Goal: Task Accomplishment & Management: Manage account settings

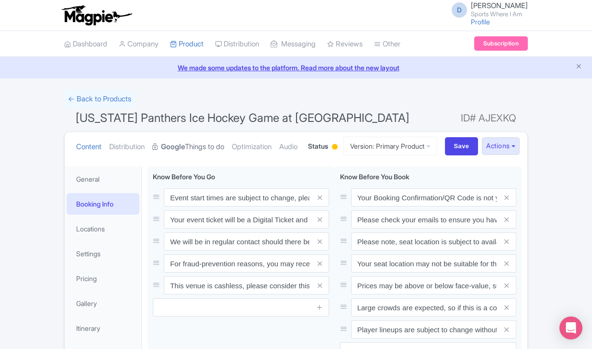
scroll to position [45, 0]
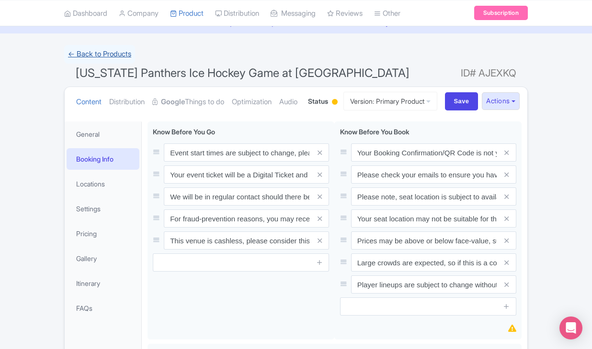
click at [119, 48] on link "← Back to Products" at bounding box center [99, 54] width 71 height 19
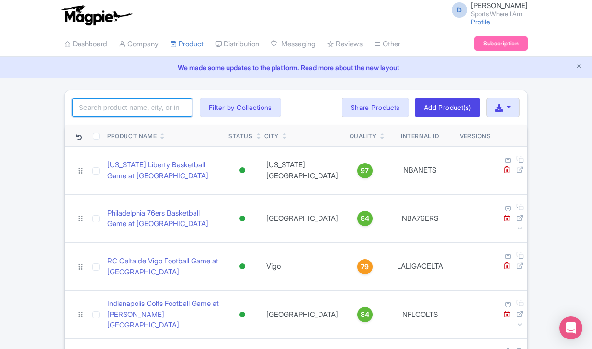
click at [117, 102] on input "search" at bounding box center [132, 108] width 120 height 18
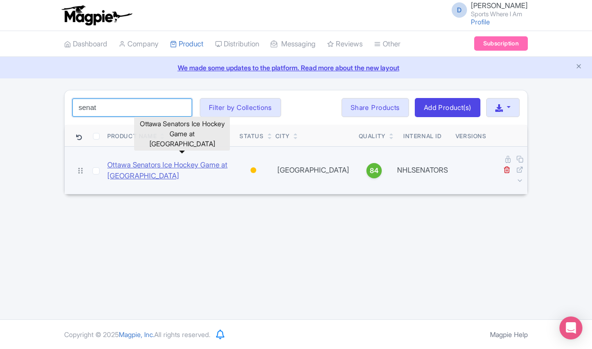
type input "senat"
click at [142, 163] on link "Ottawa Senators Ice Hockey Game at Canadian Tire Center" at bounding box center [169, 171] width 124 height 22
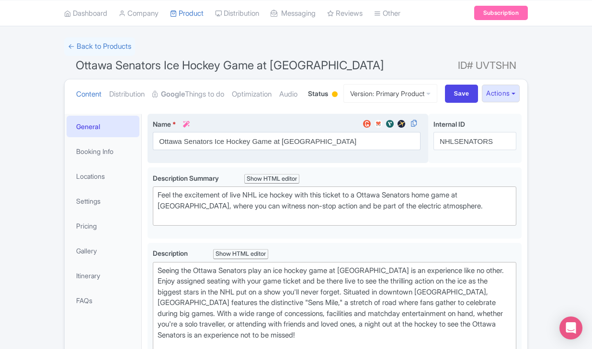
scroll to position [60, 0]
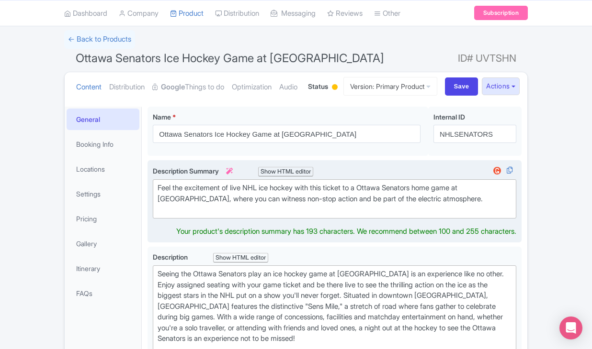
click at [200, 215] on div "Feel the excitement of live NHL ice hockey with this ticket to a Ottawa Senator…" at bounding box center [334, 199] width 354 height 33
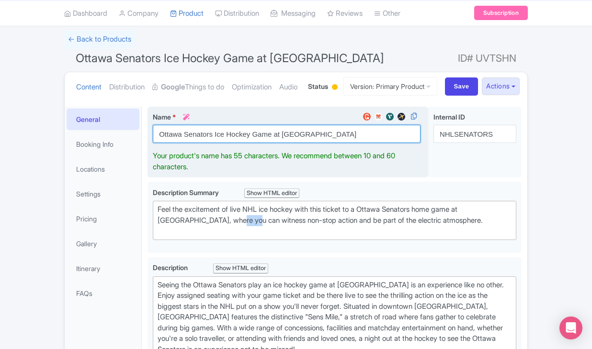
click at [186, 143] on input "Ottawa Senators Ice Hockey Game at Canadian Tire Center" at bounding box center [287, 134] width 268 height 18
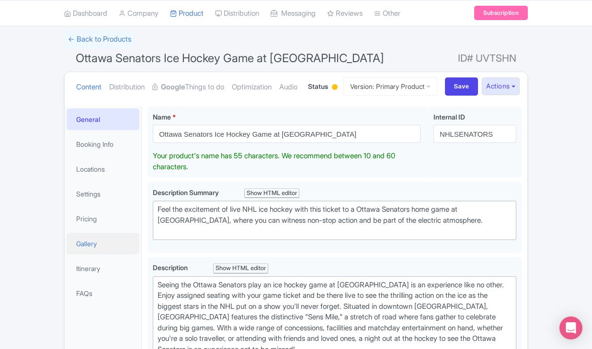
click at [83, 255] on link "Gallery" at bounding box center [103, 244] width 73 height 22
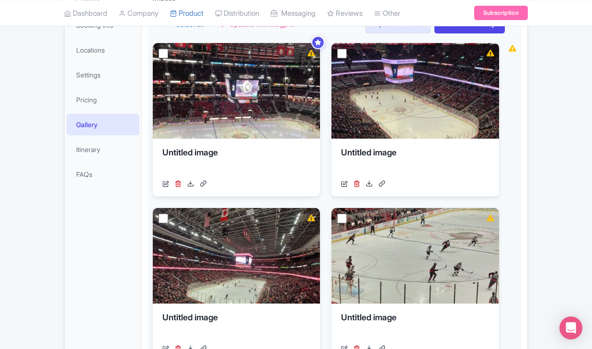
scroll to position [54, 0]
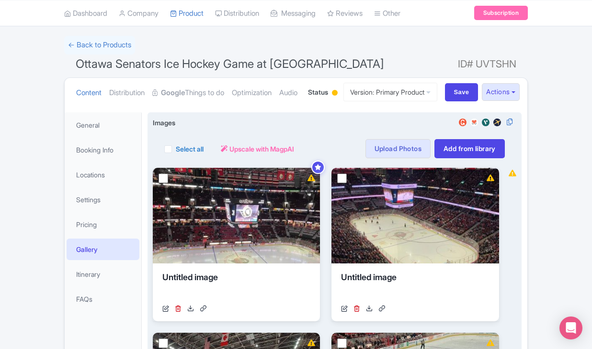
click at [176, 154] on label "Select all" at bounding box center [190, 149] width 28 height 10
click at [176, 149] on input "Select all" at bounding box center [179, 146] width 6 height 6
checkbox input "true"
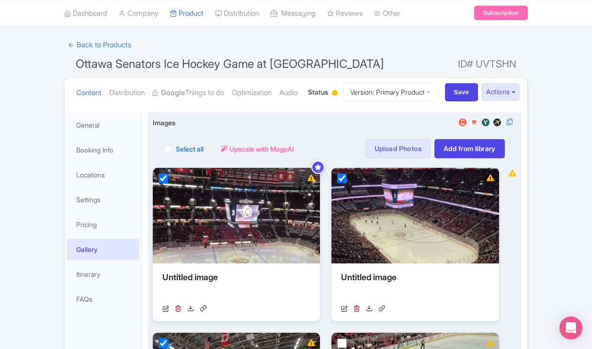
checkbox input "true"
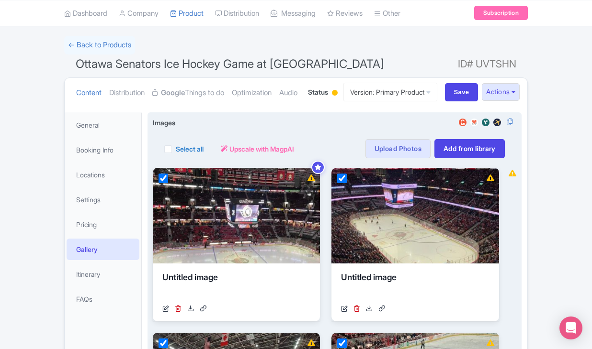
checkbox input "true"
click at [232, 158] on button "Actions" at bounding box center [232, 148] width 38 height 19
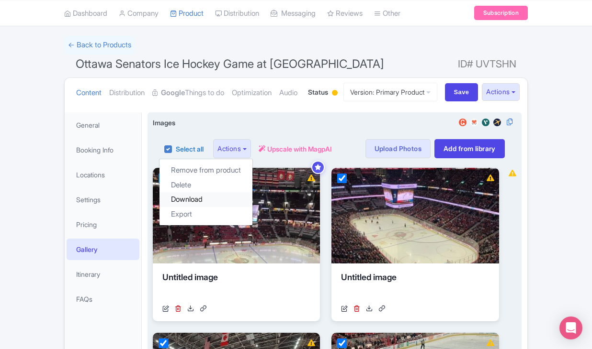
click at [217, 207] on link "Download" at bounding box center [205, 199] width 93 height 15
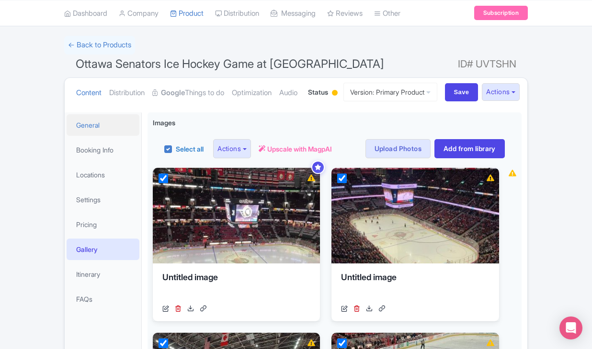
click at [129, 136] on link "General" at bounding box center [103, 125] width 73 height 22
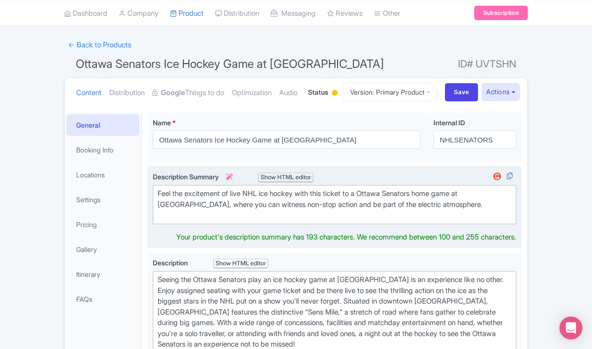
click at [198, 221] on div "Feel the excitement of live NHL ice hockey with this ticket to a Ottawa Senator…" at bounding box center [334, 205] width 354 height 33
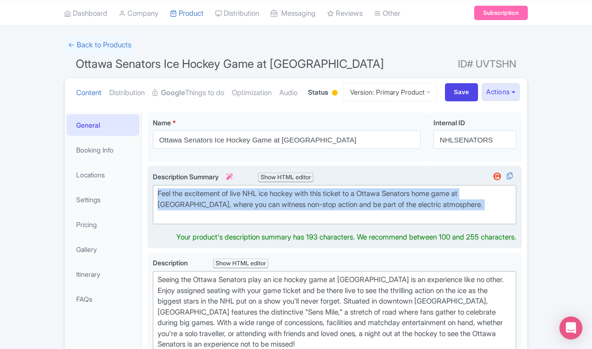
click at [198, 221] on div "Feel the excitement of live NHL ice hockey with this ticket to a Ottawa Senator…" at bounding box center [334, 205] width 354 height 33
type trix-editor "<div>Feel the excitement of live NHL ice hockey with this ticket to a Ottawa Se…"
copy div "Feel the excitement of live NHL ice hockey with this ticket to a Ottawa Senator…"
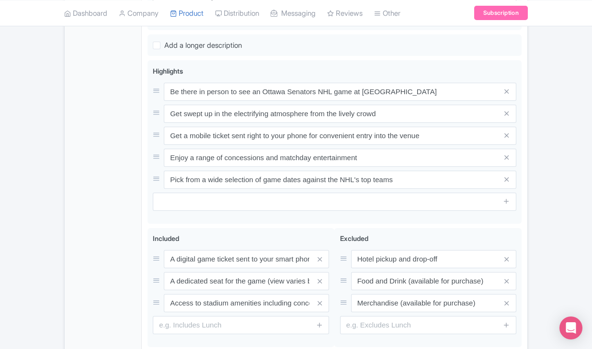
scroll to position [494, 0]
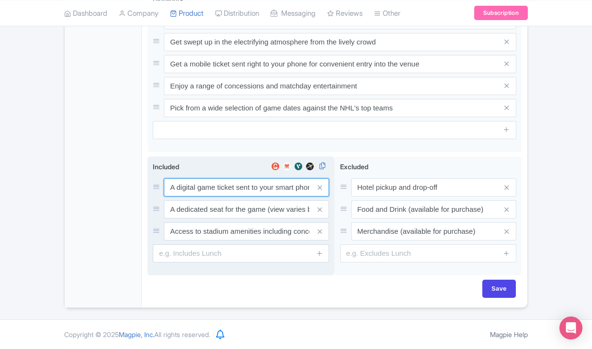
click at [219, 201] on div "A digital game ticket sent to your smart phone A dedicated seat for the game (v…" at bounding box center [241, 210] width 176 height 62
click at [219, 196] on input "A dedicated seat for the game (view varies by seat category)" at bounding box center [246, 187] width 165 height 18
click at [219, 187] on input "A digital game ticket sent to your smart phone" at bounding box center [246, 187] width 165 height 18
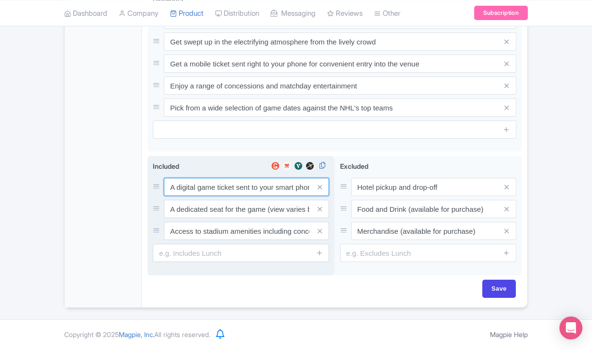
click at [219, 187] on input "A digital game ticket sent to your smart phone" at bounding box center [246, 187] width 165 height 18
click at [192, 196] on input "A dedicated seat for the game (view varies by seat category)" at bounding box center [246, 187] width 165 height 18
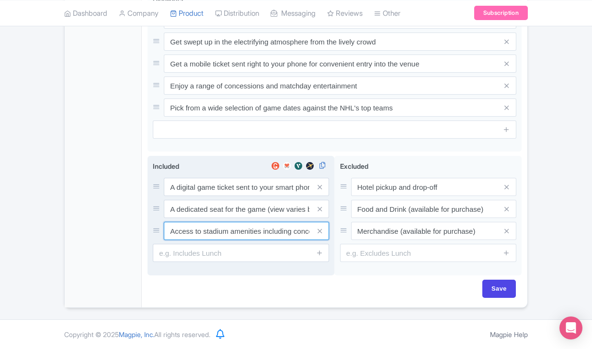
click at [205, 196] on input "Access to stadium amenities including concessions and matchday activations" at bounding box center [246, 187] width 165 height 18
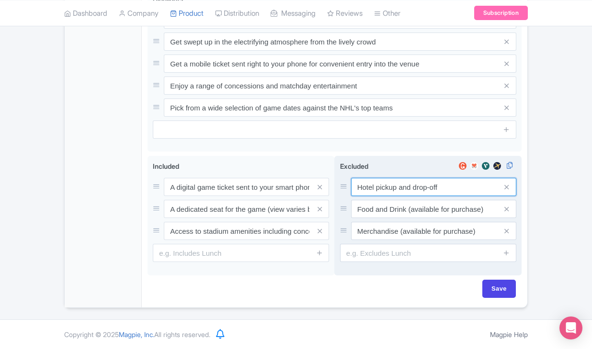
click at [376, 184] on input "Hotel pickup and drop-off" at bounding box center [433, 187] width 165 height 18
click at [367, 196] on input "Food and Drink (available for purchase)" at bounding box center [433, 187] width 165 height 18
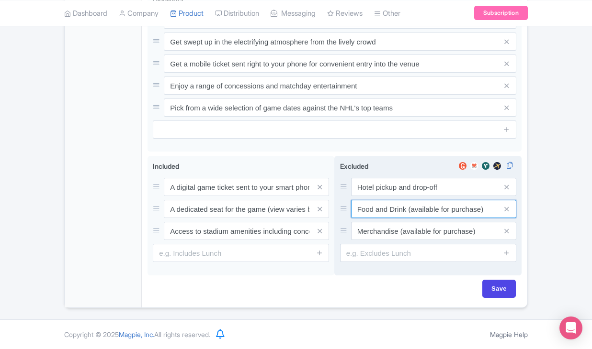
click at [367, 196] on input "Food and Drink (available for purchase)" at bounding box center [433, 187] width 165 height 18
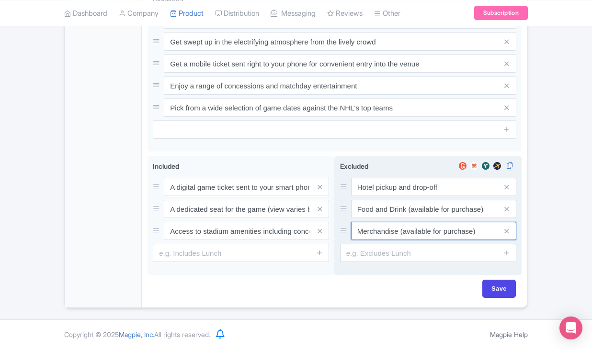
click at [372, 196] on input "Merchandise (available for purchase)" at bounding box center [433, 187] width 165 height 18
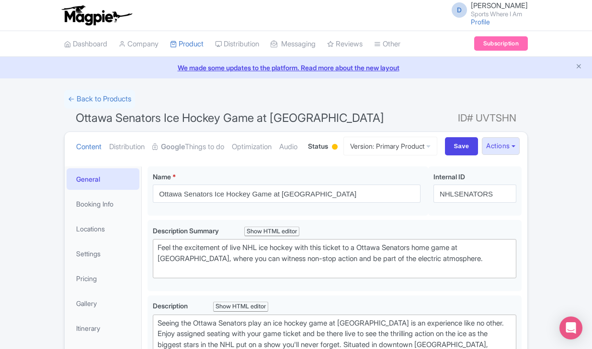
scroll to position [0, 0]
click at [109, 215] on link "Booking Info" at bounding box center [103, 204] width 73 height 22
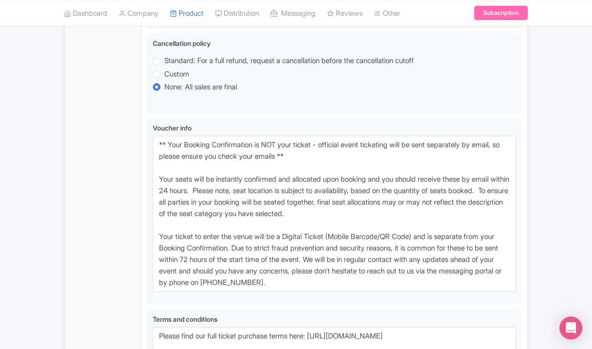
scroll to position [702, 0]
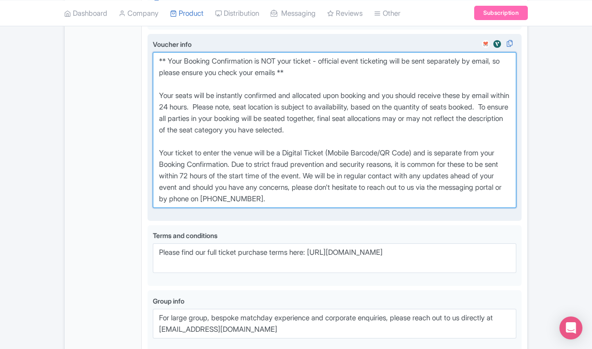
drag, startPoint x: 156, startPoint y: 100, endPoint x: 363, endPoint y: 241, distance: 250.4
click at [363, 208] on textarea "** Your Booking Confirmation is NOT your ticket - official event ticketing will…" at bounding box center [334, 130] width 363 height 156
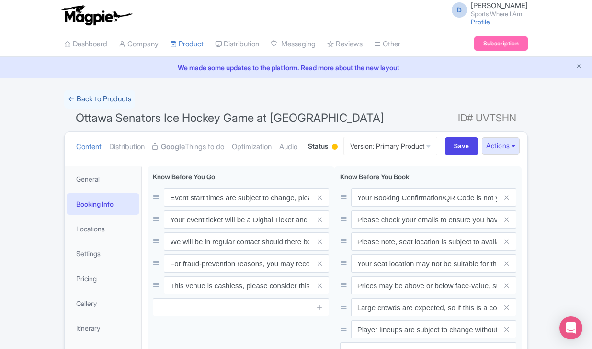
scroll to position [0, 0]
click at [123, 95] on link "← Back to Products" at bounding box center [99, 99] width 71 height 19
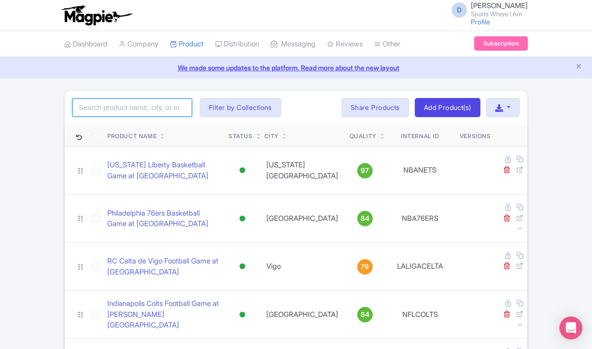
click at [122, 101] on input "search" at bounding box center [132, 108] width 120 height 18
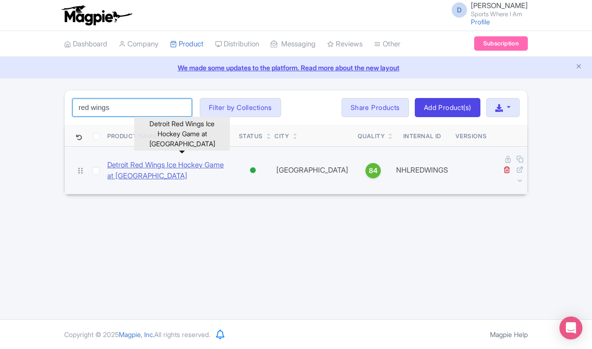
type input "red wings"
click at [123, 169] on link "Detroit Red Wings Ice Hockey Game at Little Caesars Arena" at bounding box center [169, 171] width 124 height 22
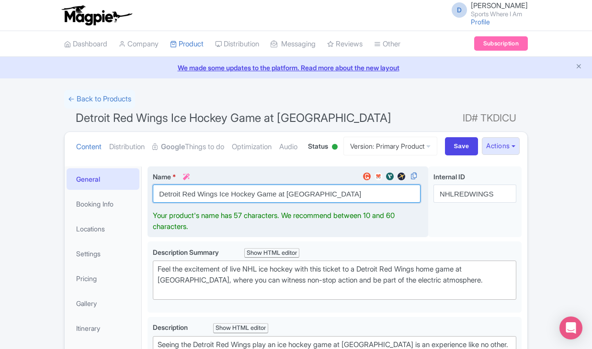
click at [203, 203] on input "Detroit Red Wings Ice Hockey Game at Little Caesars Arena" at bounding box center [287, 194] width 268 height 18
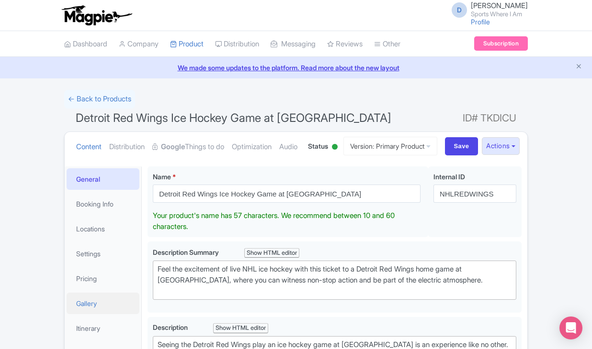
click at [98, 314] on link "Gallery" at bounding box center [103, 304] width 73 height 22
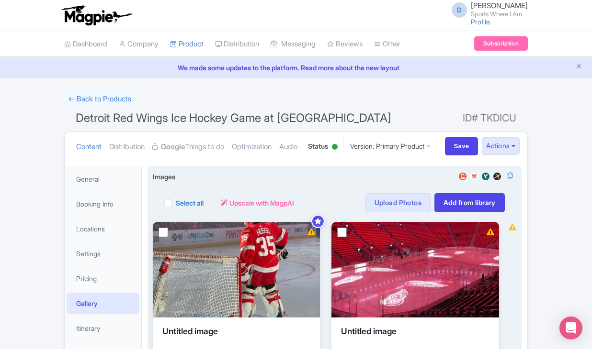
click at [178, 208] on label "Select all" at bounding box center [190, 203] width 28 height 10
click at [178, 203] on input "Select all" at bounding box center [179, 200] width 6 height 6
checkbox input "true"
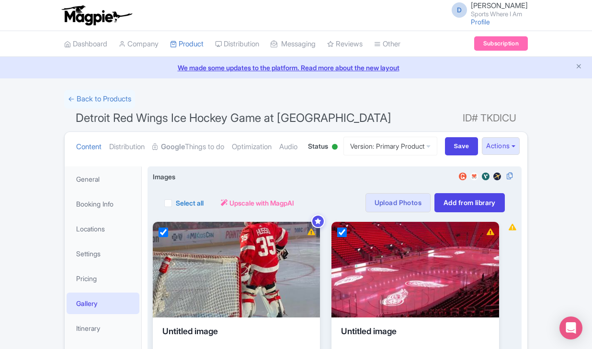
checkbox input "true"
click at [230, 212] on button "Actions" at bounding box center [232, 202] width 38 height 19
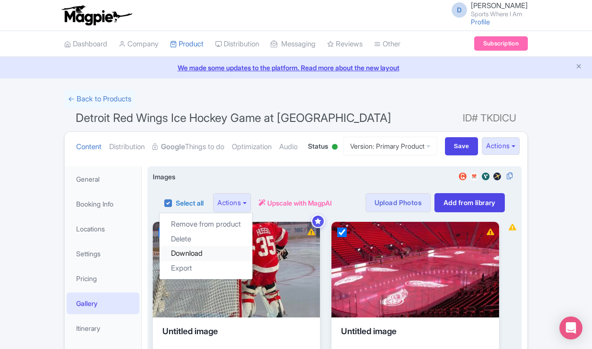
click at [212, 261] on link "Download" at bounding box center [205, 253] width 93 height 15
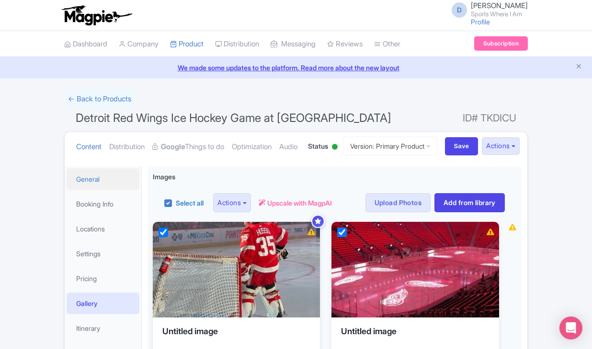
click at [102, 190] on link "General" at bounding box center [103, 179] width 73 height 22
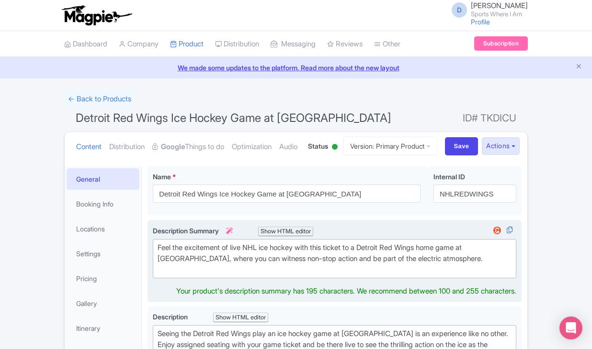
click at [192, 275] on div "Feel the excitement of live NHL ice hockey with this ticket to a Detroit Red Wi…" at bounding box center [334, 259] width 354 height 33
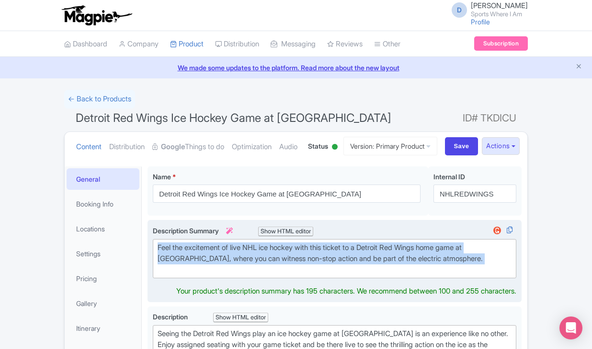
click at [192, 275] on div "Feel the excitement of live NHL ice hockey with this ticket to a Detroit Red Wi…" at bounding box center [334, 259] width 354 height 33
type trix-editor "<div>Feel the excitement of live NHL ice hockey with this ticket to a Detroit R…"
copy div "Feel the excitement of live NHL ice hockey with this ticket to a Detroit Red Wi…"
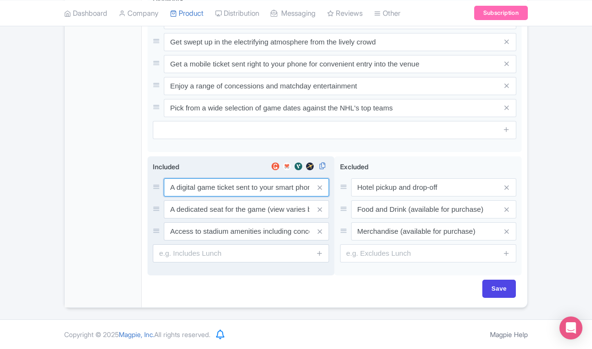
scroll to position [526, 0]
click at [213, 185] on input "A digital game ticket sent to your smart phone" at bounding box center [246, 188] width 165 height 18
click at [213, 185] on input "A digital game ticket sent to your smart phone" at bounding box center [246, 187] width 165 height 18
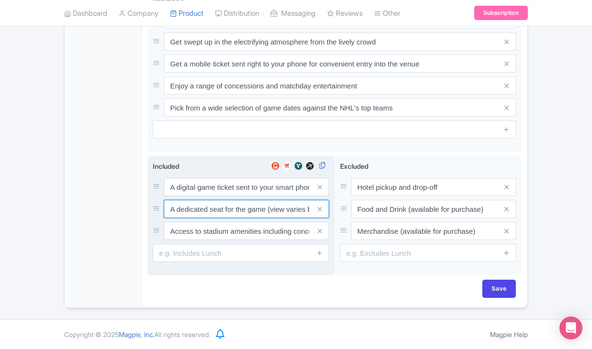
click at [221, 196] on input "A dedicated seat for the game (view varies by seat category)" at bounding box center [246, 187] width 165 height 18
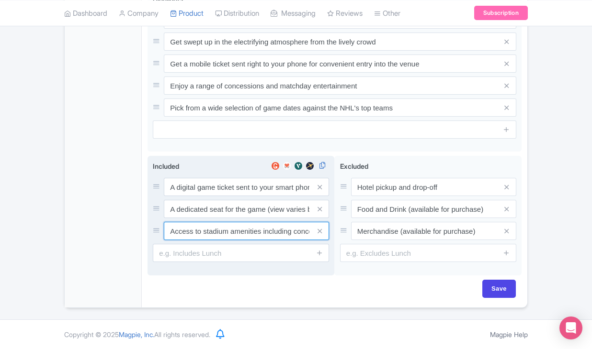
click at [243, 196] on input "Access to stadium amenities including concessions and matchday activations" at bounding box center [246, 187] width 165 height 18
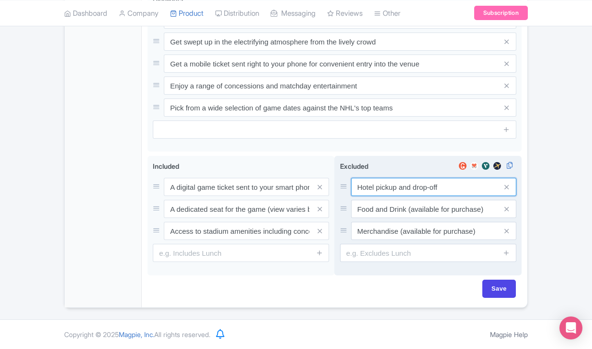
click at [371, 187] on input "Hotel pickup and drop-off" at bounding box center [433, 187] width 165 height 18
click at [374, 196] on input "Food and Drink (available for purchase)" at bounding box center [433, 187] width 165 height 18
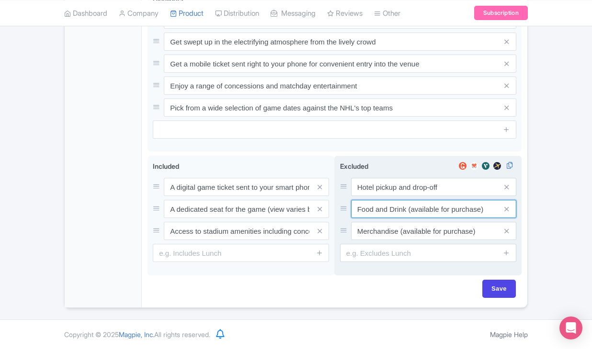
click at [374, 196] on input "Food and Drink (available for purchase)" at bounding box center [433, 187] width 165 height 18
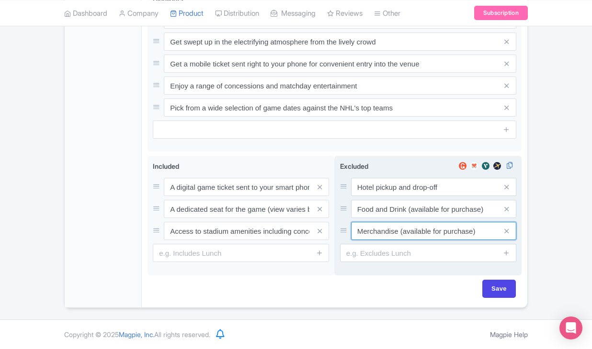
click at [364, 196] on input "Merchandise (available for purchase)" at bounding box center [433, 187] width 165 height 18
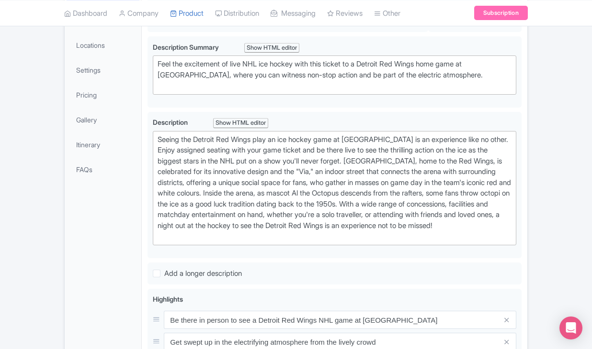
scroll to position [134, 0]
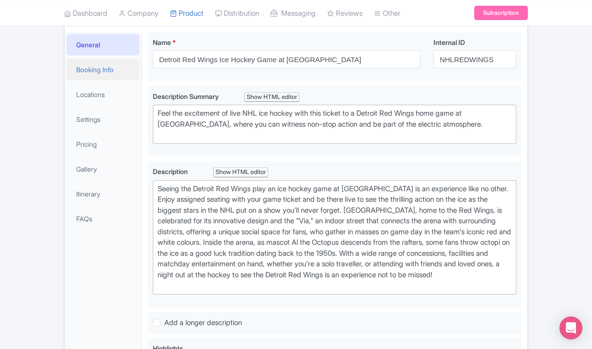
click at [108, 80] on link "Booking Info" at bounding box center [103, 70] width 73 height 22
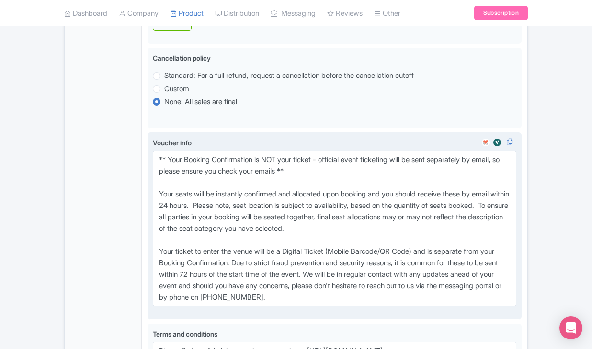
scroll to position [621, 0]
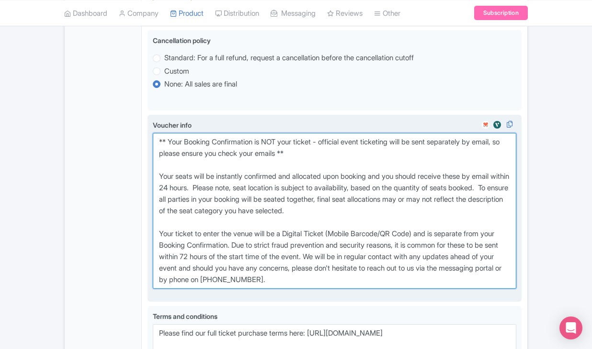
drag, startPoint x: 159, startPoint y: 186, endPoint x: 336, endPoint y: 338, distance: 233.1
click at [336, 297] on div "Voucher info i" at bounding box center [334, 208] width 363 height 177
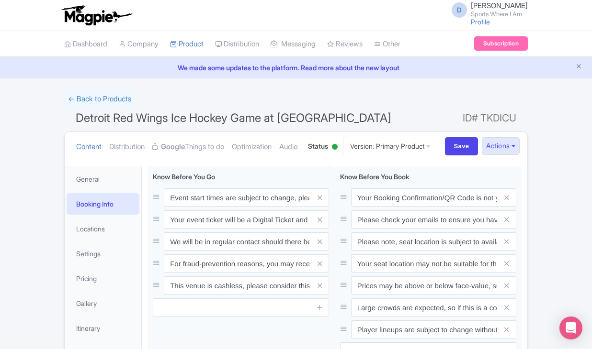
scroll to position [0, 0]
click at [112, 95] on link "← Back to Products" at bounding box center [99, 99] width 71 height 19
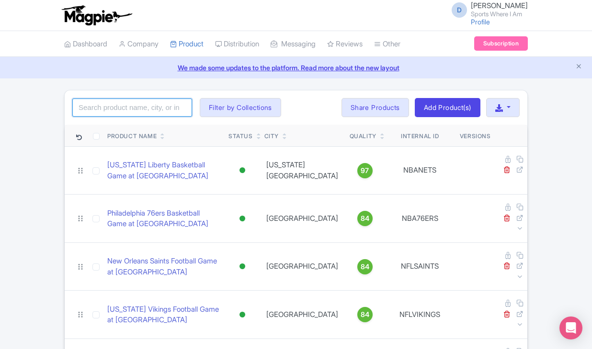
click at [110, 107] on input "search" at bounding box center [132, 108] width 120 height 18
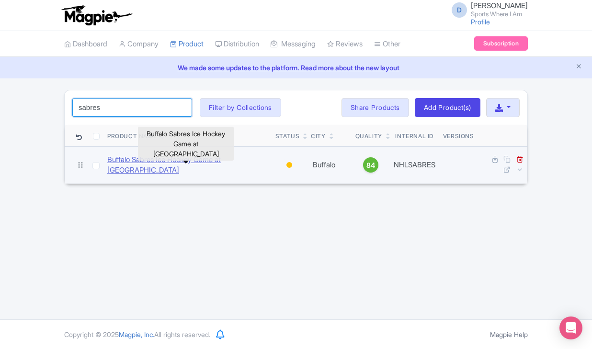
type input "sabres"
click at [115, 160] on link "Buffalo Sabres Ice Hockey Game at [GEOGRAPHIC_DATA]" at bounding box center [187, 166] width 160 height 22
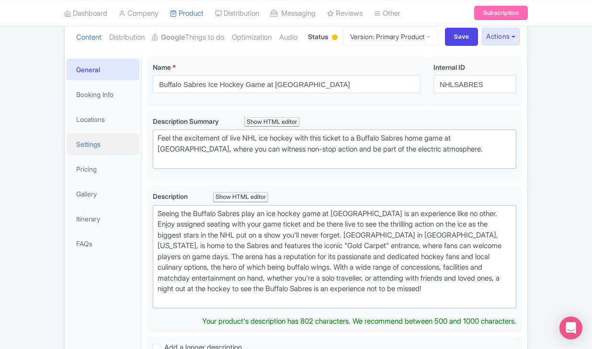
scroll to position [117, 0]
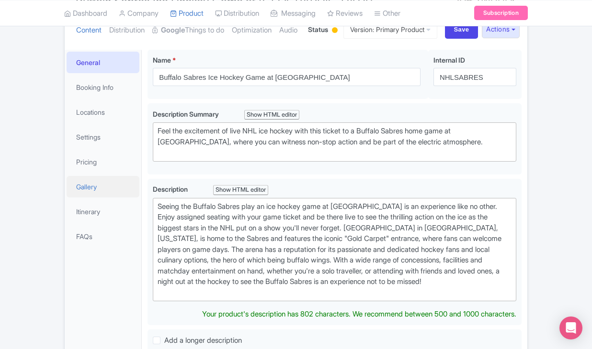
click at [96, 198] on link "Gallery" at bounding box center [103, 187] width 73 height 22
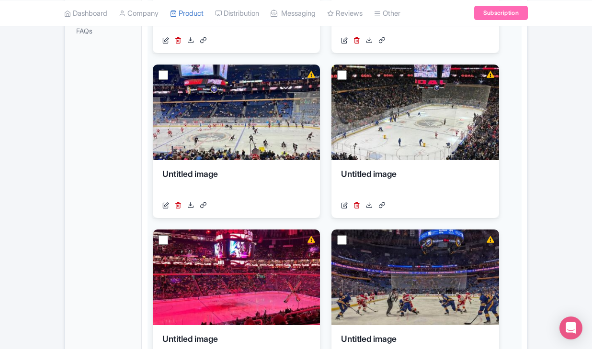
scroll to position [92, 0]
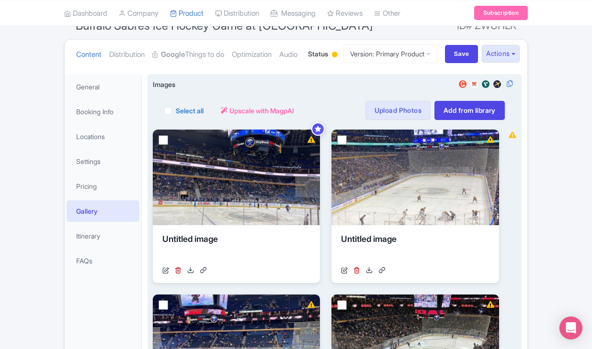
click at [176, 116] on label "Select all" at bounding box center [190, 111] width 28 height 10
click at [176, 111] on input "Select all" at bounding box center [179, 108] width 6 height 6
checkbox input "true"
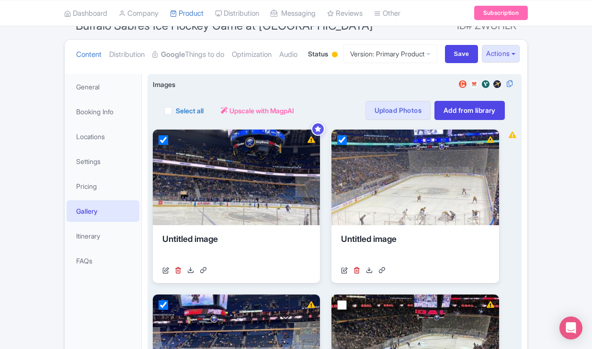
checkbox input "true"
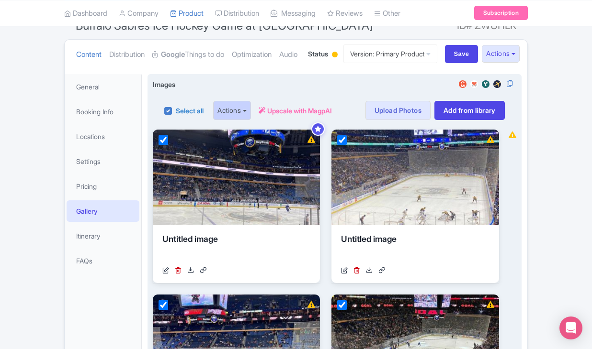
click at [239, 120] on button "Actions" at bounding box center [232, 110] width 38 height 19
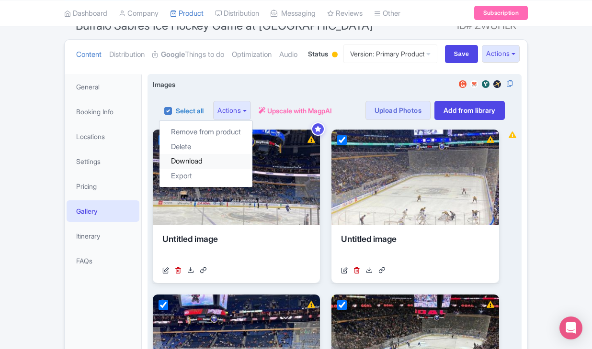
click at [210, 169] on link "Download" at bounding box center [205, 161] width 93 height 15
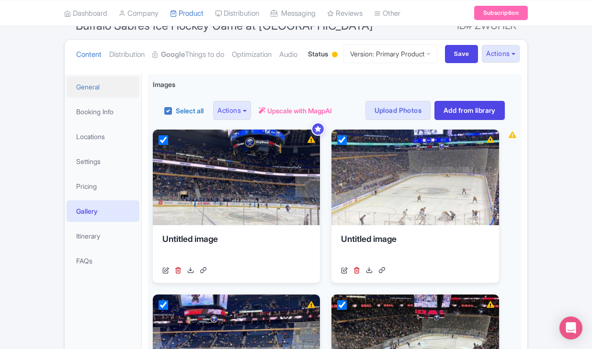
click at [90, 98] on link "General" at bounding box center [103, 87] width 73 height 22
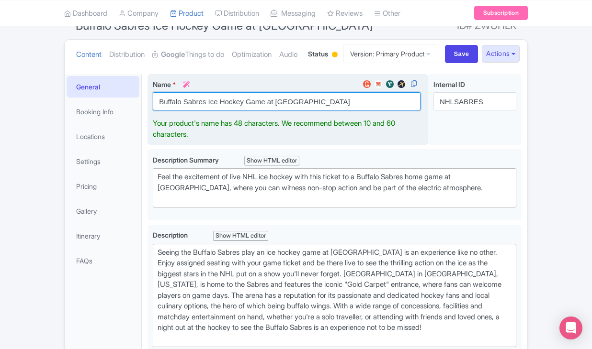
click at [186, 111] on input "Buffalo Sabres Ice Hockey Game at Keybank Center" at bounding box center [287, 101] width 268 height 18
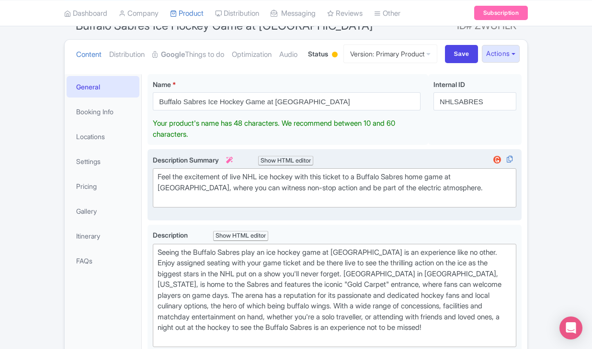
click at [208, 204] on div "Feel the excitement of live NHL ice hockey with this ticket to a Buffalo Sabres…" at bounding box center [334, 188] width 354 height 33
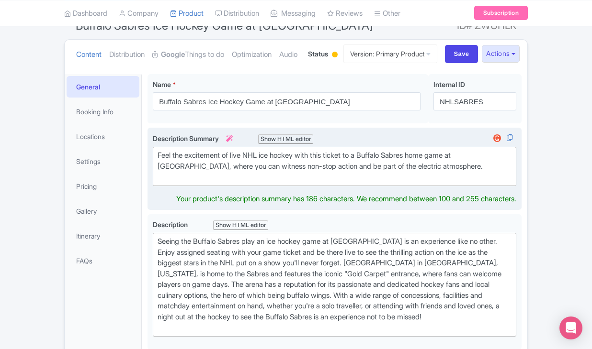
click at [208, 183] on div "Feel the excitement of live NHL ice hockey with this ticket to a Buffalo Sabres…" at bounding box center [334, 166] width 354 height 33
click at [200, 183] on div "Feel the excitement of live NHL ice hockey with this ticket to a Buffalo Sabres…" at bounding box center [334, 166] width 354 height 33
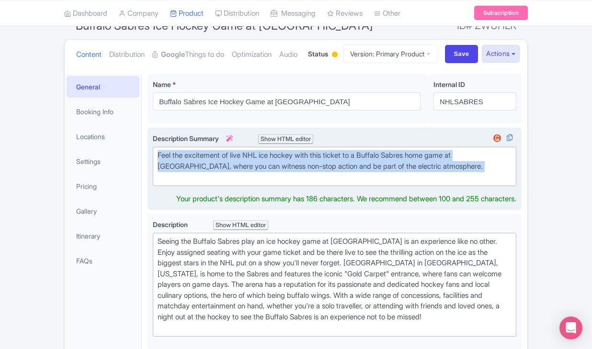
click at [200, 183] on div "Feel the excitement of live NHL ice hockey with this ticket to a Buffalo Sabres…" at bounding box center [334, 166] width 354 height 33
type trix-editor "<div>Feel the excitement of live NHL ice hockey with this ticket to a Buffalo S…"
copy div "Feel the excitement of live NHL ice hockey with this ticket to a Buffalo Sabres…"
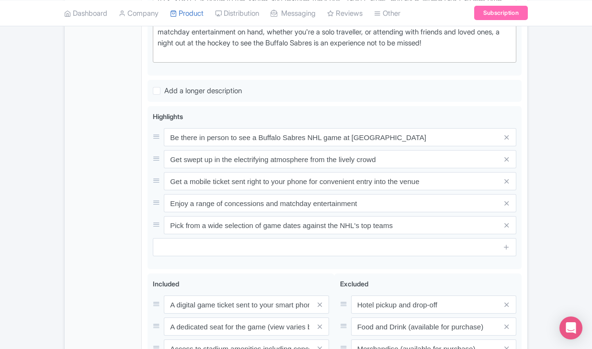
scroll to position [481, 0]
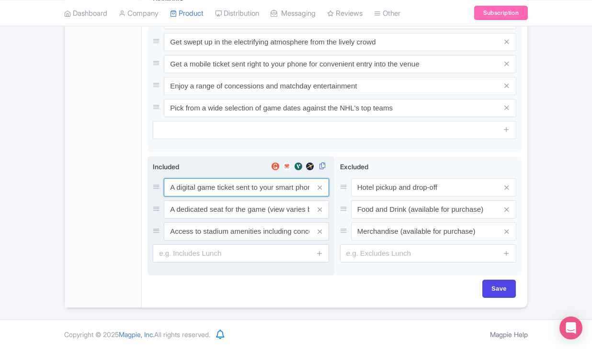
click at [213, 197] on input "A digital game ticket sent to your smart phone" at bounding box center [246, 188] width 165 height 18
click at [250, 197] on input "A dedicated seat for the game (view varies by seat category)" at bounding box center [246, 188] width 165 height 18
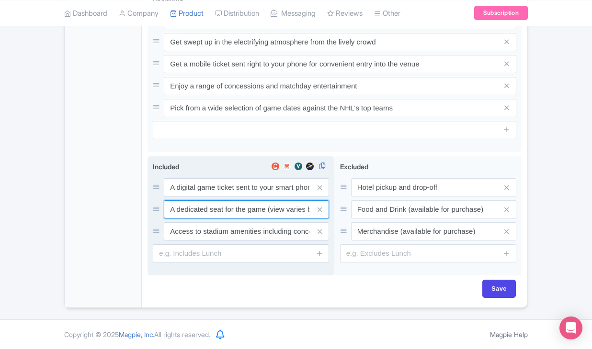
click at [250, 197] on input "A dedicated seat for the game (view varies by seat category)" at bounding box center [246, 188] width 165 height 18
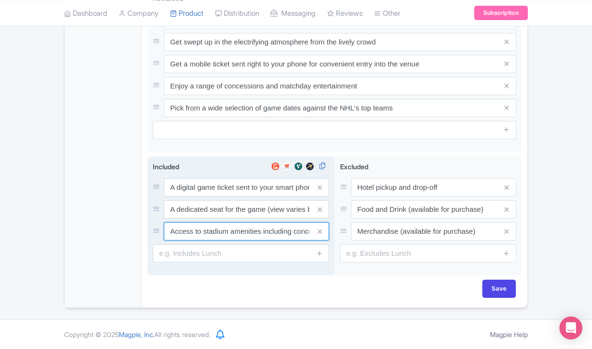
click at [238, 197] on input "Access to stadium amenities including concessions and matchday activations" at bounding box center [246, 188] width 165 height 18
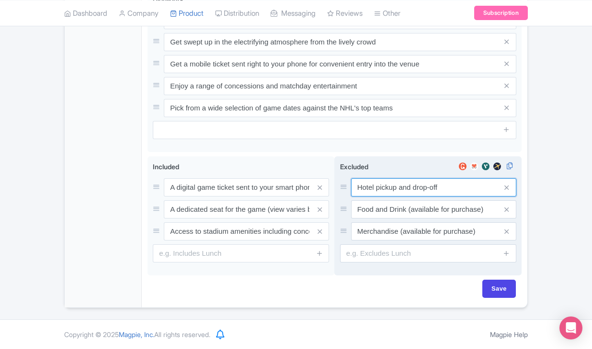
click at [397, 197] on input "Hotel pickup and drop-off" at bounding box center [433, 188] width 165 height 18
click at [386, 197] on input "Food and Drink (available for purchase)" at bounding box center [433, 188] width 165 height 18
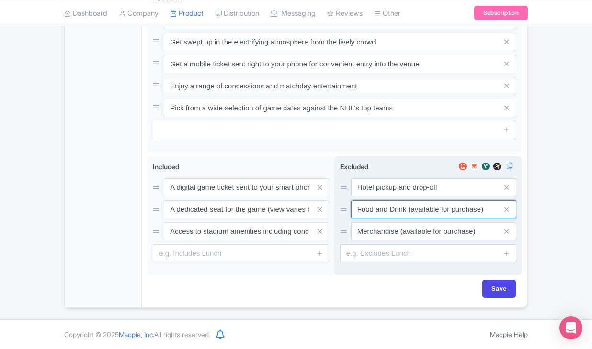
click at [386, 197] on input "Food and Drink (available for purchase)" at bounding box center [433, 188] width 165 height 18
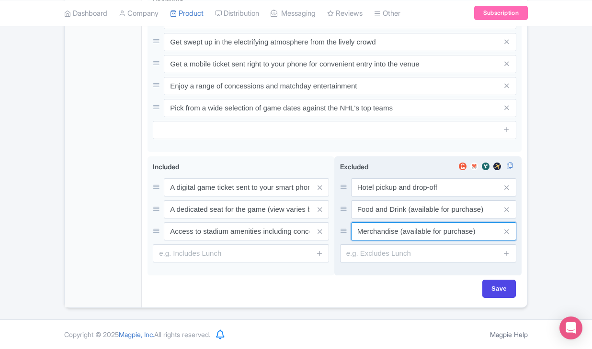
click at [386, 197] on input "Merchandise (available for purchase)" at bounding box center [433, 188] width 165 height 18
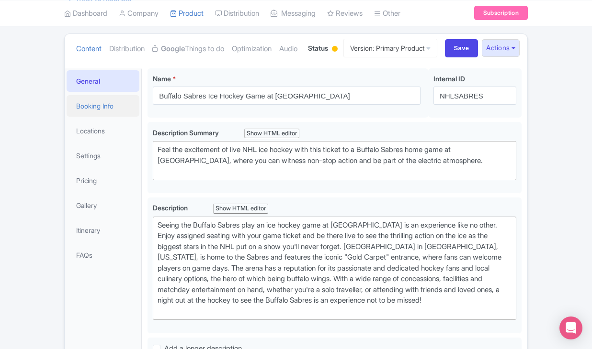
scroll to position [95, 0]
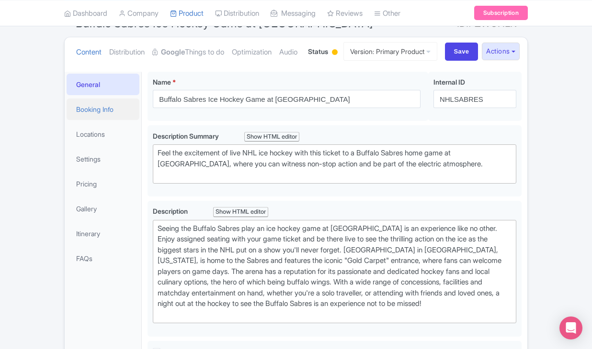
click at [112, 120] on link "Booking Info" at bounding box center [103, 110] width 73 height 22
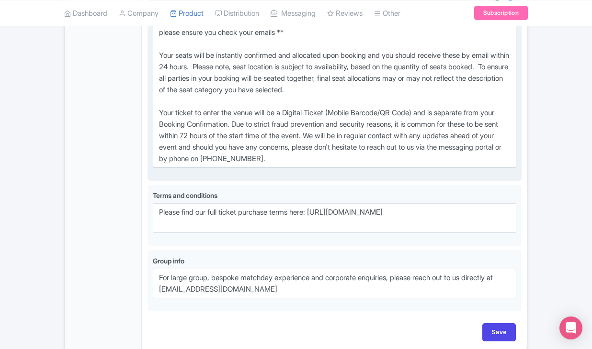
scroll to position [740, 0]
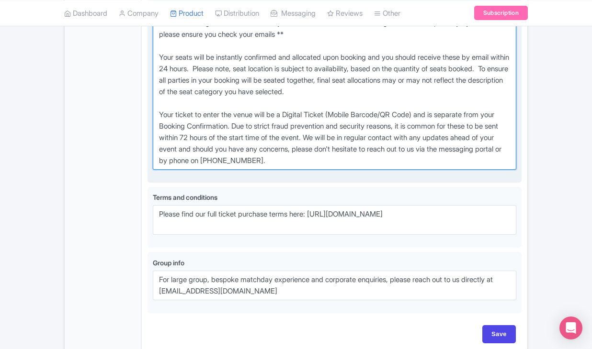
drag, startPoint x: 157, startPoint y: 62, endPoint x: 370, endPoint y: 208, distance: 258.5
click at [370, 170] on textarea "** Your Booking Confirmation is NOT your ticket - official event ticketing will…" at bounding box center [334, 92] width 363 height 156
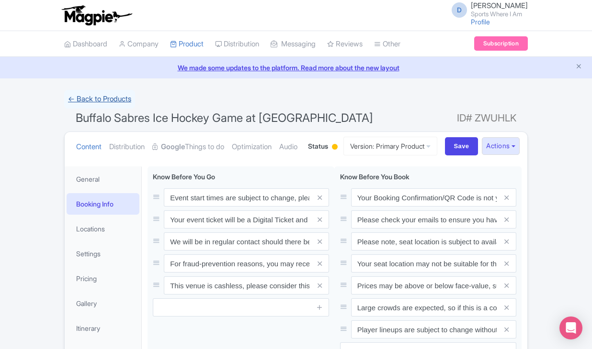
scroll to position [0, 0]
click at [98, 99] on link "← Back to Products" at bounding box center [99, 99] width 71 height 19
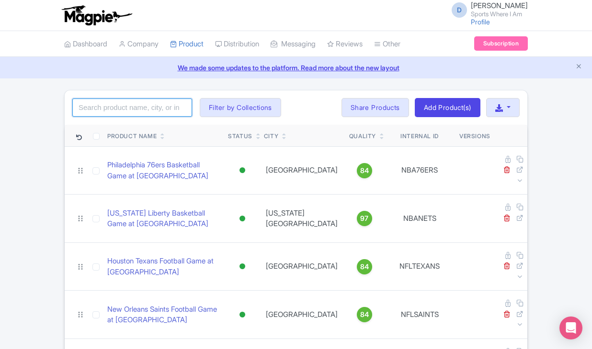
click at [101, 108] on input "search" at bounding box center [132, 108] width 120 height 18
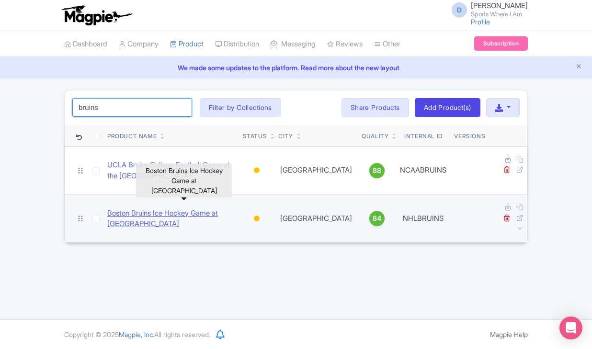
type input "bruins"
click at [126, 208] on link "Boston Bruins Ice Hockey Game at [GEOGRAPHIC_DATA]" at bounding box center [171, 219] width 128 height 22
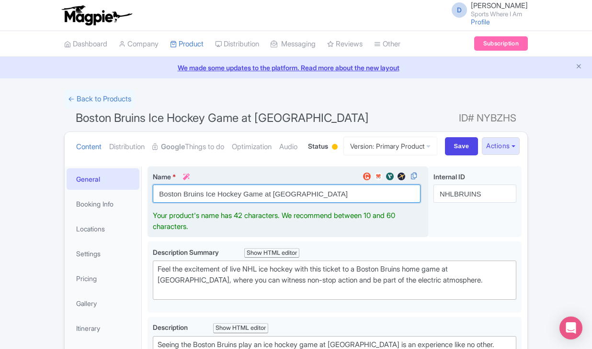
click at [180, 203] on input "Boston Bruins Ice Hockey Game at [GEOGRAPHIC_DATA]" at bounding box center [287, 194] width 268 height 18
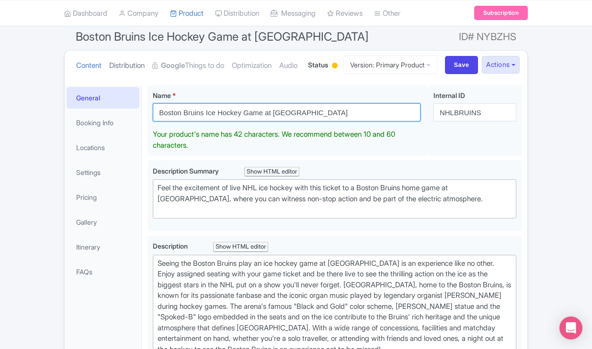
scroll to position [107, 0]
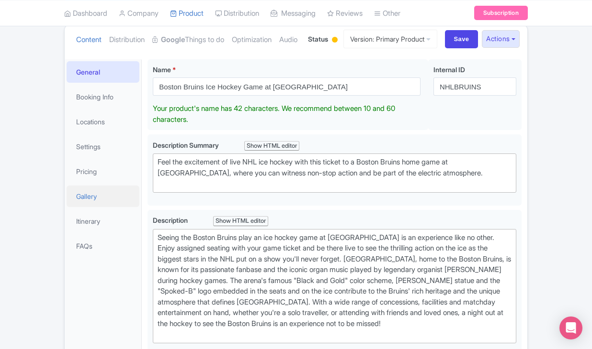
click at [82, 207] on link "Gallery" at bounding box center [103, 197] width 73 height 22
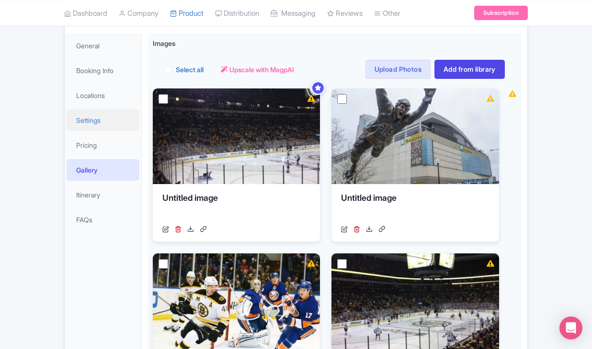
scroll to position [117, 0]
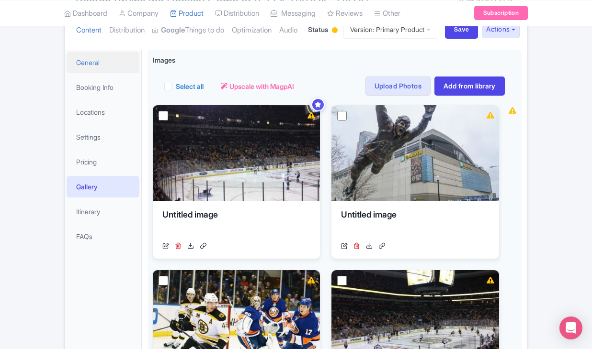
click at [109, 73] on link "General" at bounding box center [103, 63] width 73 height 22
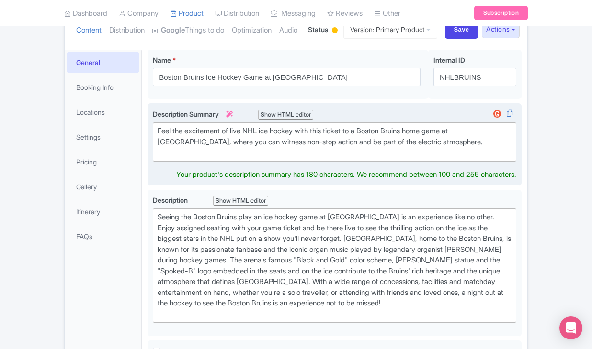
click at [207, 158] on div "Feel the excitement of live NHL ice hockey with this ticket to a Boston Bruins …" at bounding box center [334, 142] width 354 height 33
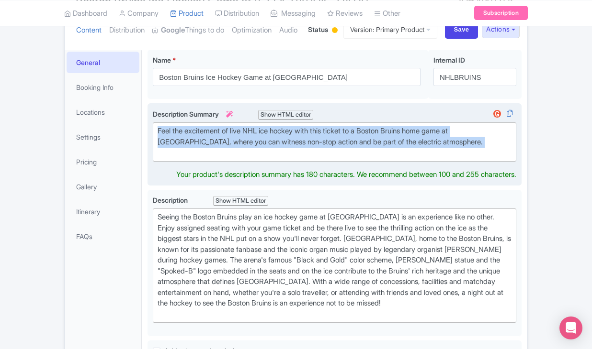
click at [207, 158] on div "Feel the excitement of live NHL ice hockey with this ticket to a Boston Bruins …" at bounding box center [334, 142] width 354 height 33
type trix-editor "<div>Feel the excitement of live NHL ice hockey with this ticket to a Boston Br…"
copy div "Feel the excitement of live NHL ice hockey with this ticket to a Boston Bruins …"
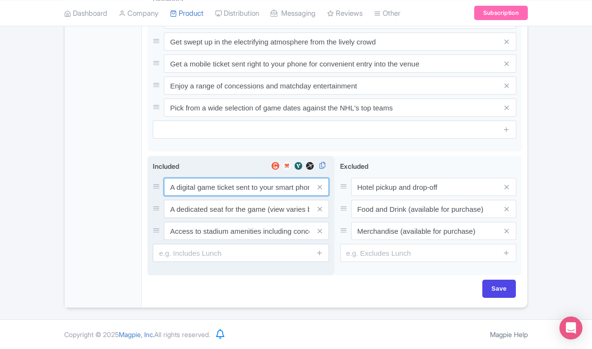
scroll to position [516, 0]
click at [201, 186] on input "A digital game ticket sent to your smart phone" at bounding box center [246, 187] width 165 height 18
click at [240, 196] on input "A dedicated seat for the game (view varies by seat category)" at bounding box center [246, 187] width 165 height 18
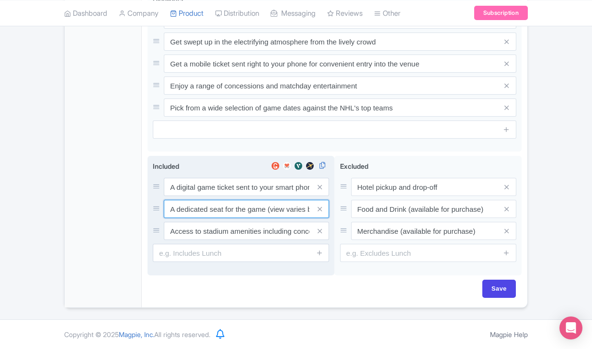
click at [240, 196] on input "A dedicated seat for the game (view varies by seat category)" at bounding box center [246, 187] width 165 height 18
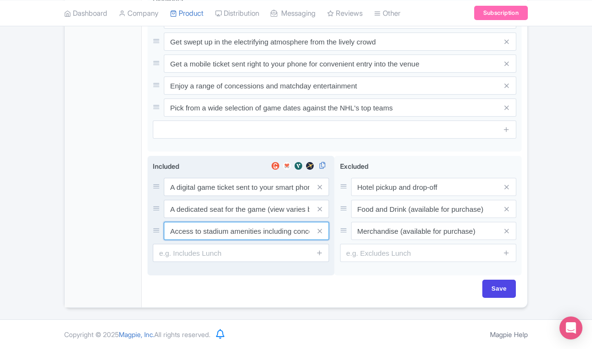
click at [233, 196] on input "Access to stadium amenities including concessions and matchday activations" at bounding box center [246, 187] width 165 height 18
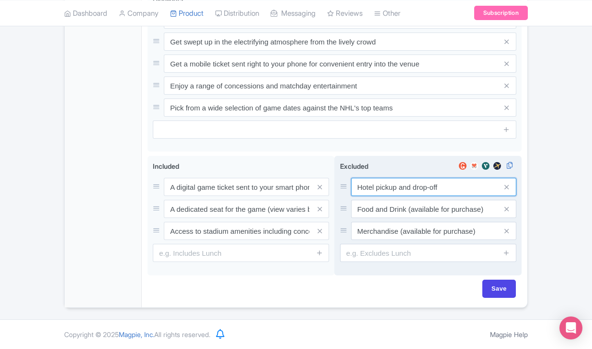
click at [399, 189] on input "Hotel pickup and drop-off" at bounding box center [433, 187] width 165 height 18
click at [399, 188] on input "Hotel pickup and drop-off" at bounding box center [433, 187] width 165 height 18
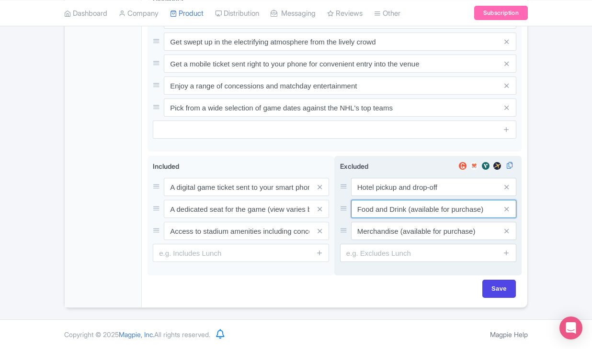
click at [377, 196] on input "Food and Drink (available for purchase)" at bounding box center [433, 187] width 165 height 18
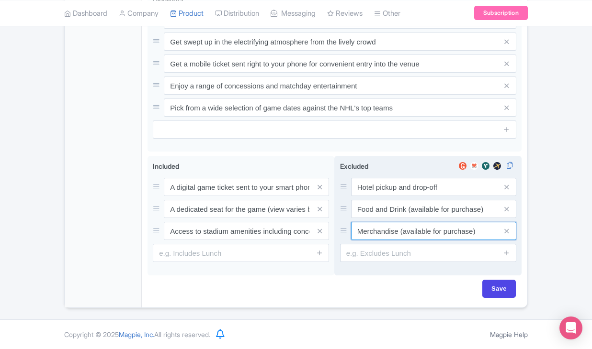
click at [377, 196] on input "Merchandise (available for purchase)" at bounding box center [433, 187] width 165 height 18
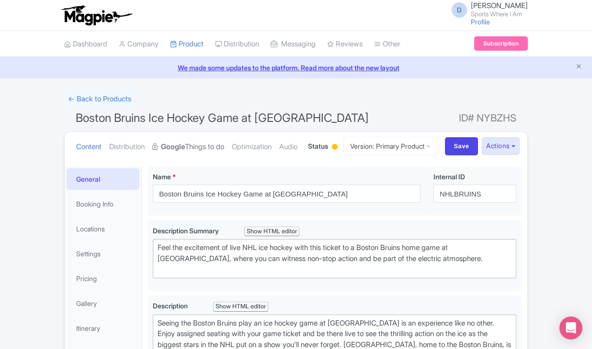
scroll to position [0, 0]
click at [110, 215] on link "Booking Info" at bounding box center [103, 204] width 73 height 22
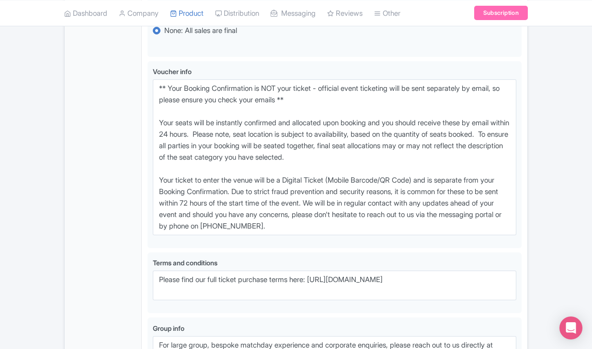
scroll to position [689, 0]
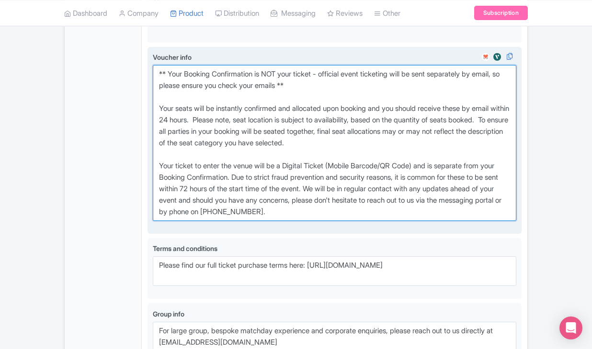
drag, startPoint x: 157, startPoint y: 115, endPoint x: 386, endPoint y: 252, distance: 266.4
click at [386, 221] on textarea "** Your Booking Confirmation is NOT your ticket - official event ticketing will…" at bounding box center [334, 143] width 363 height 156
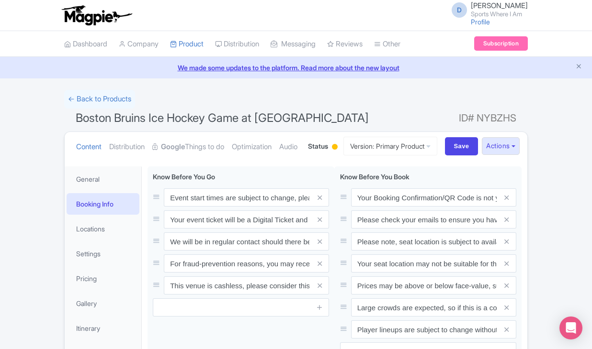
scroll to position [0, 0]
click at [99, 97] on link "← Back to Products" at bounding box center [99, 99] width 71 height 19
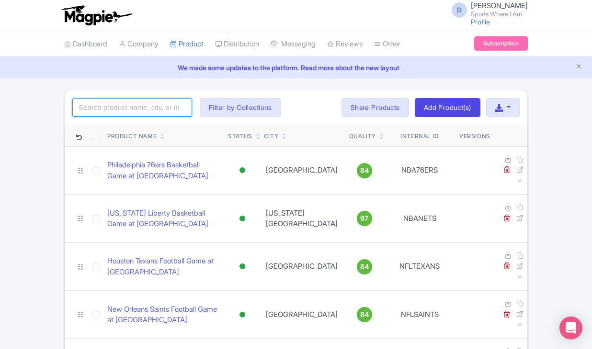
click at [99, 112] on input "search" at bounding box center [132, 108] width 120 height 18
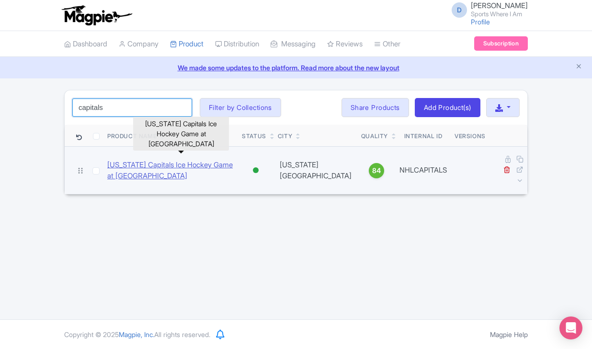
type input "capitals"
click at [155, 170] on link "[US_STATE] Capitals Ice Hockey Game at [GEOGRAPHIC_DATA]" at bounding box center [170, 171] width 127 height 22
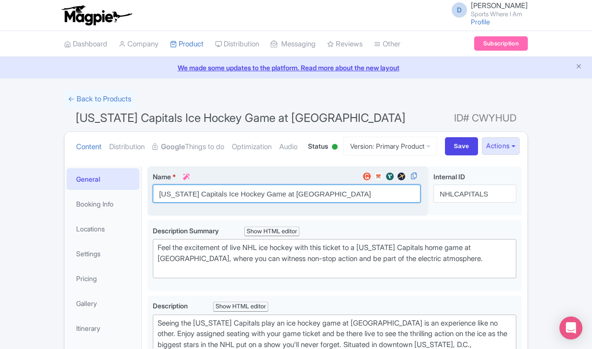
click at [204, 203] on input "[US_STATE] Capitals Ice Hockey Game at [GEOGRAPHIC_DATA]" at bounding box center [287, 194] width 268 height 18
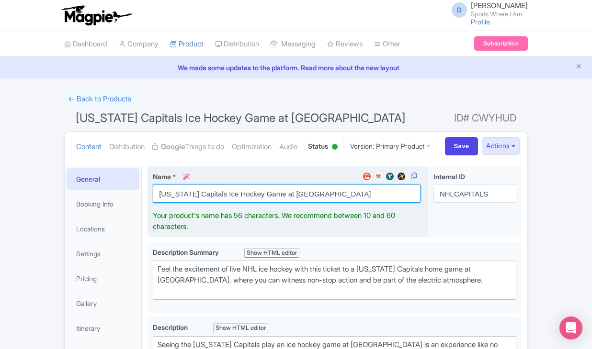
click at [204, 203] on input "Washington Capitals Ice Hockey Game at Capital One Arena" at bounding box center [287, 194] width 268 height 18
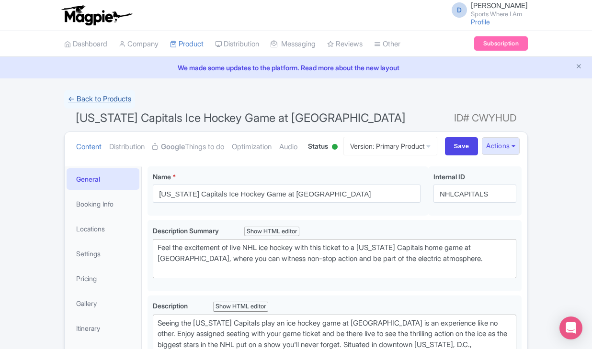
click at [127, 100] on link "← Back to Products" at bounding box center [99, 99] width 71 height 19
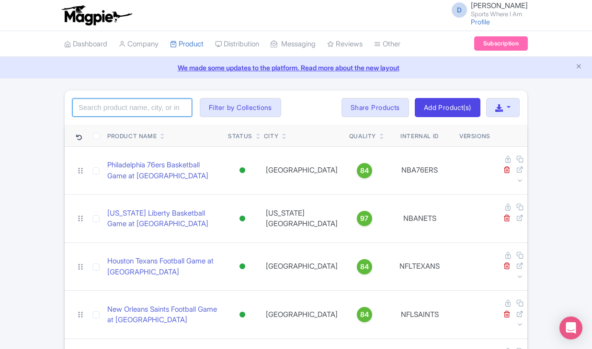
click at [124, 104] on input "search" at bounding box center [132, 108] width 120 height 18
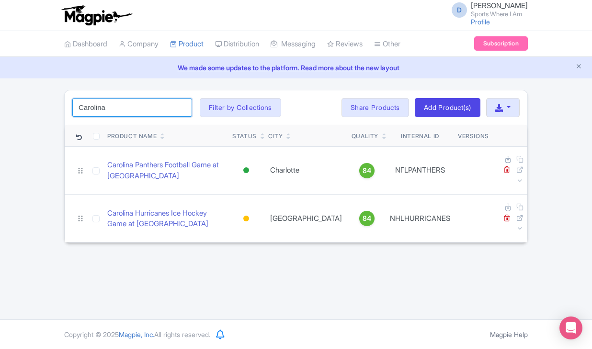
type input "Carolina"
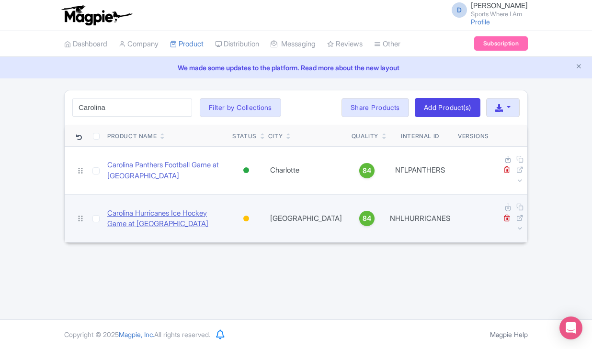
drag, startPoint x: 124, startPoint y: 104, endPoint x: 125, endPoint y: 196, distance: 91.4
click at [125, 208] on link "Carolina Hurricanes Ice Hockey Game at [GEOGRAPHIC_DATA]" at bounding box center [165, 219] width 117 height 22
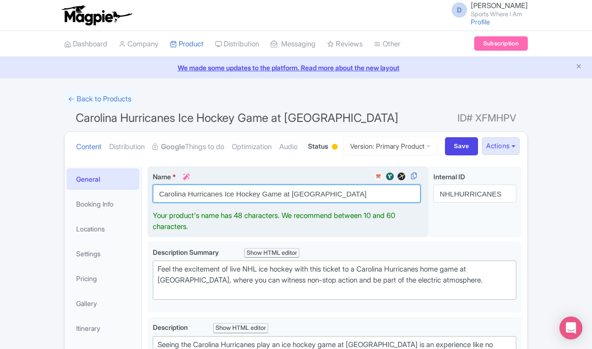
click at [237, 203] on input "Carolina Hurricanes Ice Hockey Game at [GEOGRAPHIC_DATA]" at bounding box center [287, 194] width 268 height 18
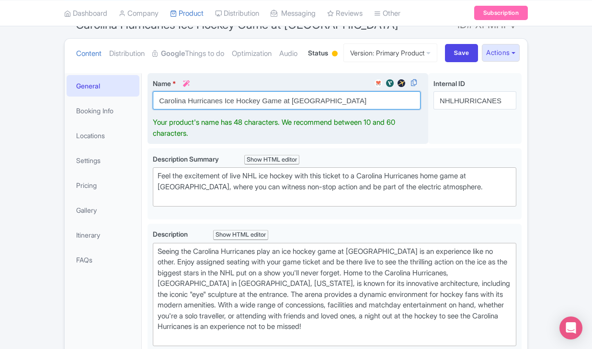
scroll to position [103, 0]
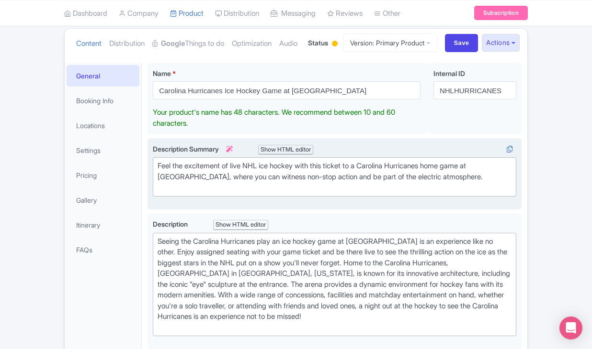
click at [268, 193] on div "Feel the excitement of live NHL ice hockey with this ticket to a Carolina Hurri…" at bounding box center [334, 177] width 354 height 33
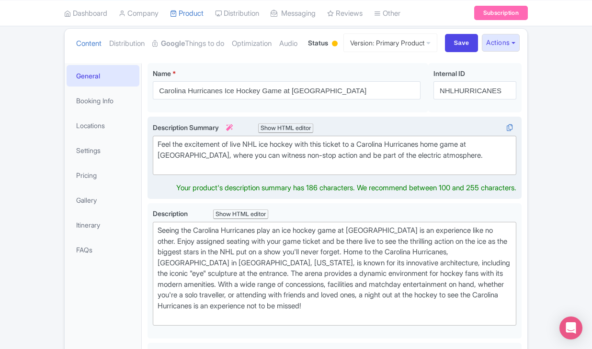
click at [268, 172] on div "Feel the excitement of live NHL ice hockey with this ticket to a Carolina Hurri…" at bounding box center [334, 155] width 354 height 33
click at [266, 172] on div "Feel the excitement of live NHL ice hockey with this ticket to a Carolina Hurri…" at bounding box center [334, 155] width 354 height 33
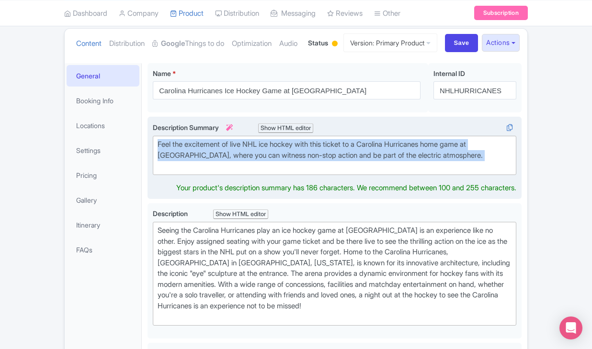
click at [266, 172] on div "Feel the excitement of live NHL ice hockey with this ticket to a Carolina Hurri…" at bounding box center [334, 155] width 354 height 33
type trix-editor "<div>Feel the excitement of live NHL ice hockey with this ticket to a Carolina …"
copy div "Feel the excitement of live NHL ice hockey with this ticket to a Carolina Hurri…"
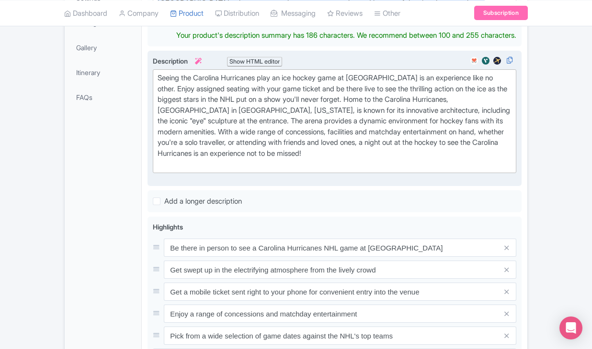
scroll to position [512, 0]
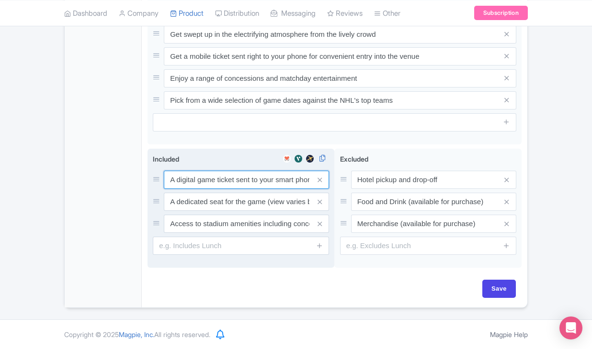
click at [216, 193] on div "A digital game ticket sent to your smart phone A dedicated seat for the game (v…" at bounding box center [241, 202] width 176 height 62
click at [216, 177] on input "A digital game ticket sent to your smart phone" at bounding box center [246, 180] width 165 height 18
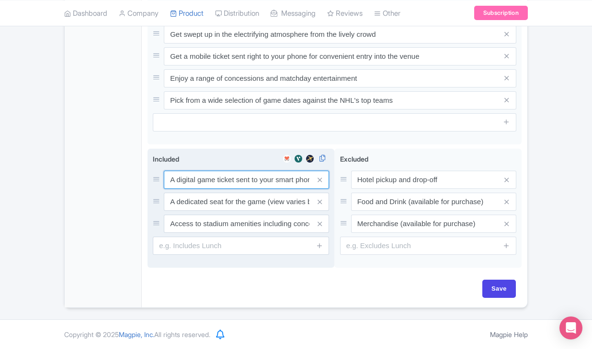
click at [216, 177] on input "A digital game ticket sent to your smart phone" at bounding box center [246, 180] width 165 height 18
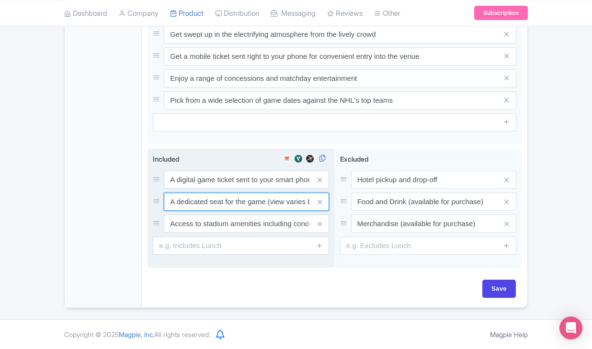
click at [243, 189] on input "A dedicated seat for the game (view varies by seat category)" at bounding box center [246, 180] width 165 height 18
click at [270, 189] on input "Access to stadium amenities including concessions and matchday activations" at bounding box center [246, 180] width 165 height 18
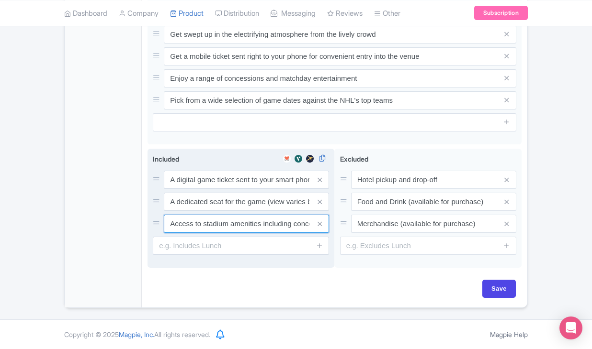
click at [270, 189] on input "Access to stadium amenities including concessions and matchday activations" at bounding box center [246, 180] width 165 height 18
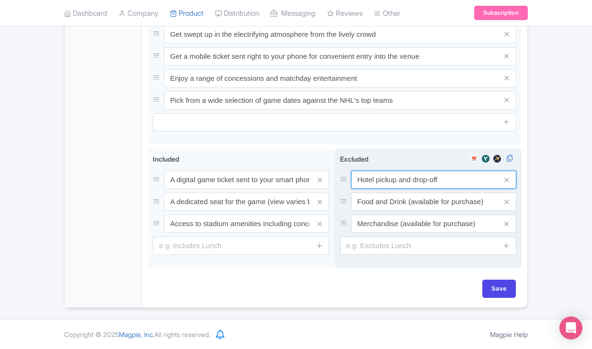
click at [379, 180] on input "Hotel pickup and drop-off" at bounding box center [433, 180] width 165 height 18
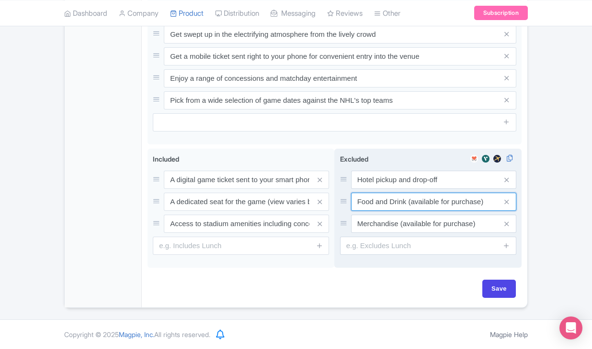
click at [407, 189] on input "Food and Drink (available for purchase)" at bounding box center [433, 180] width 165 height 18
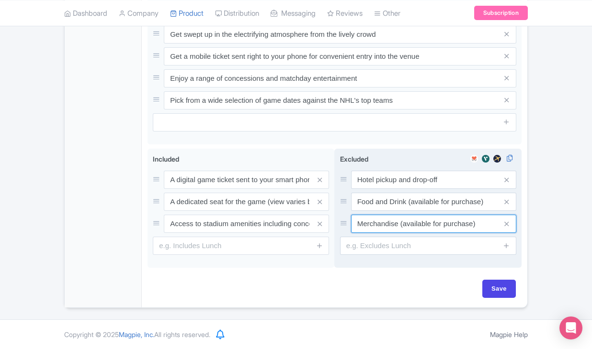
click at [391, 189] on input "Merchandise (available for purchase)" at bounding box center [433, 180] width 165 height 18
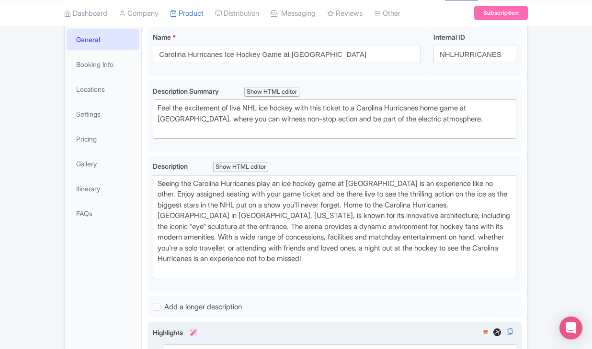
scroll to position [86, 0]
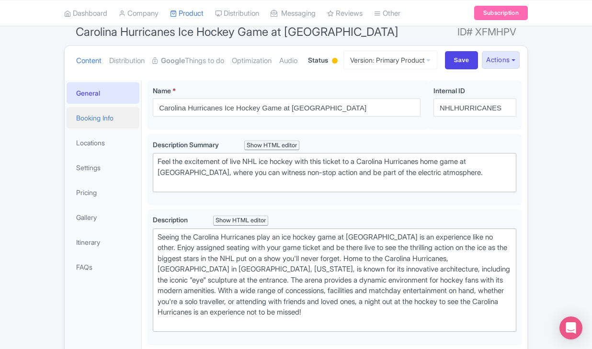
click at [126, 129] on link "Booking Info" at bounding box center [103, 118] width 73 height 22
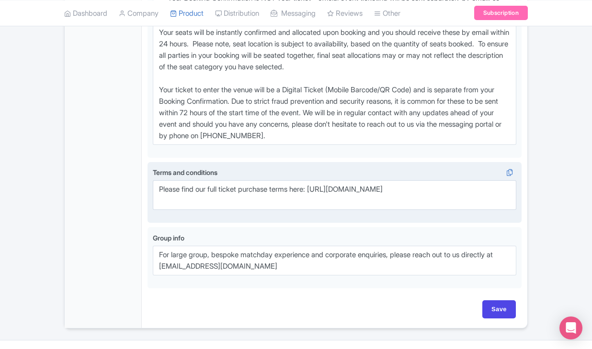
scroll to position [696, 0]
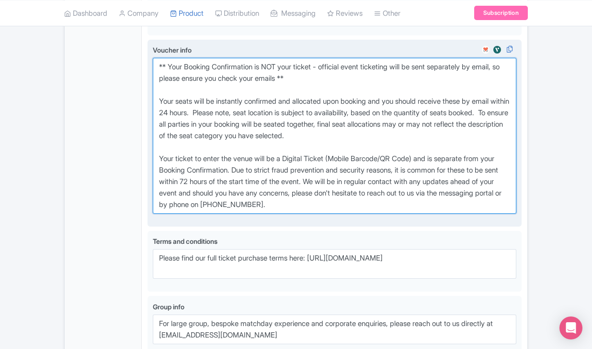
drag, startPoint x: 156, startPoint y: 106, endPoint x: 380, endPoint y: 258, distance: 271.2
click at [380, 222] on div "Voucher info i" at bounding box center [334, 133] width 363 height 177
